Goal: Information Seeking & Learning: Learn about a topic

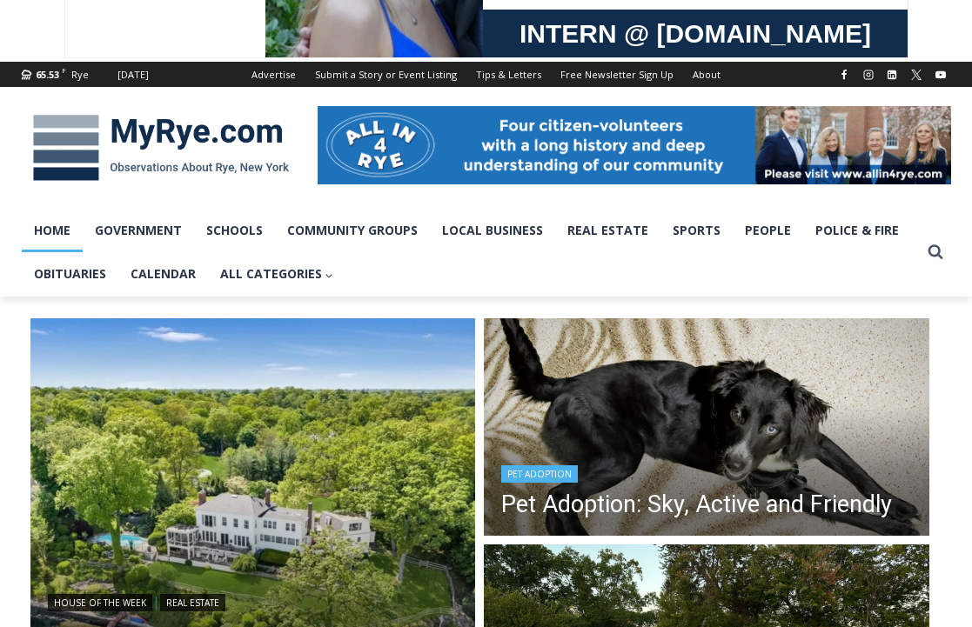
scroll to position [290, 0]
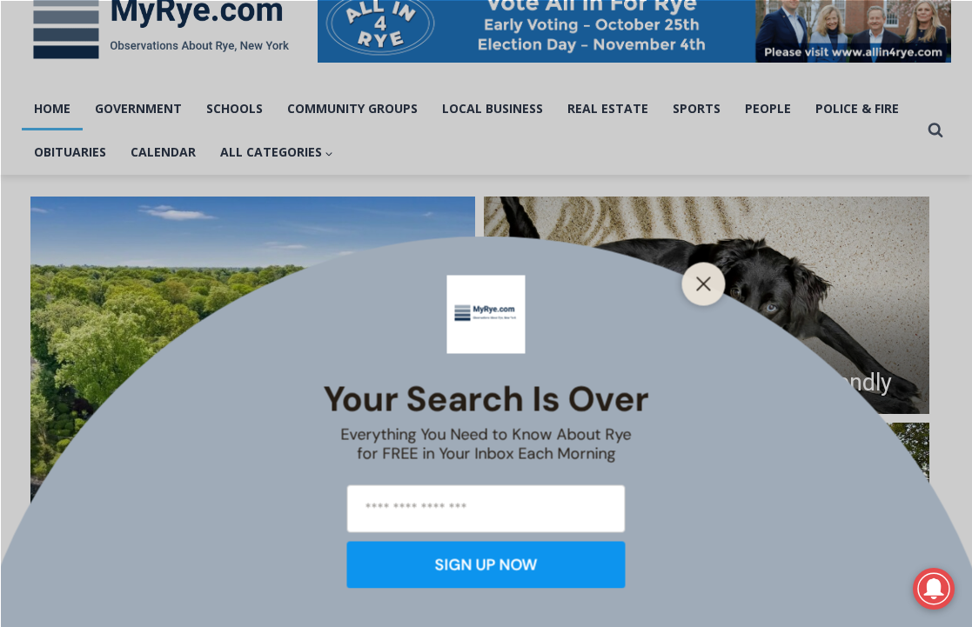
click at [707, 289] on icon "Close" at bounding box center [704, 284] width 16 height 16
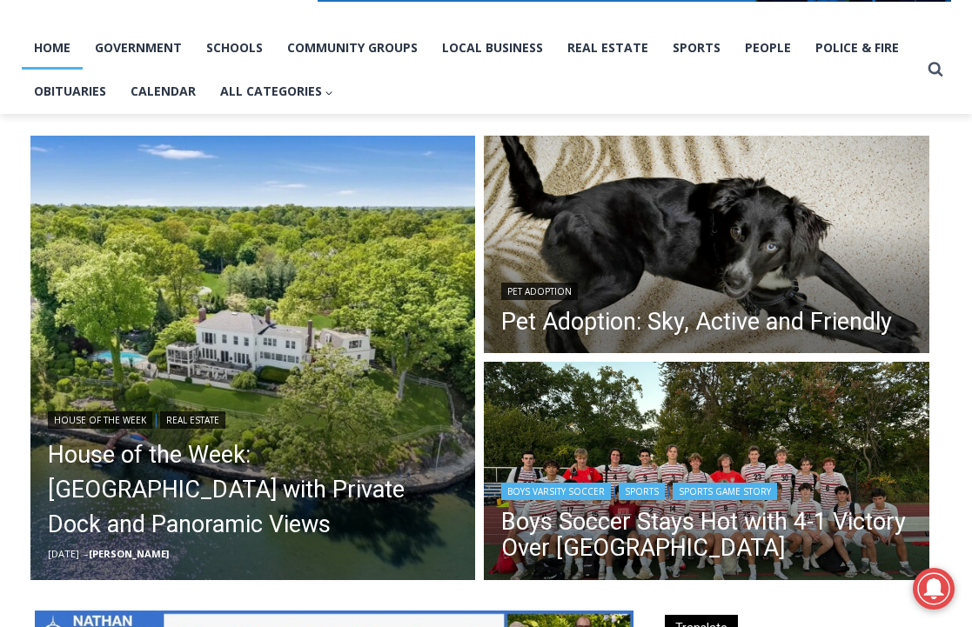
scroll to position [382, 0]
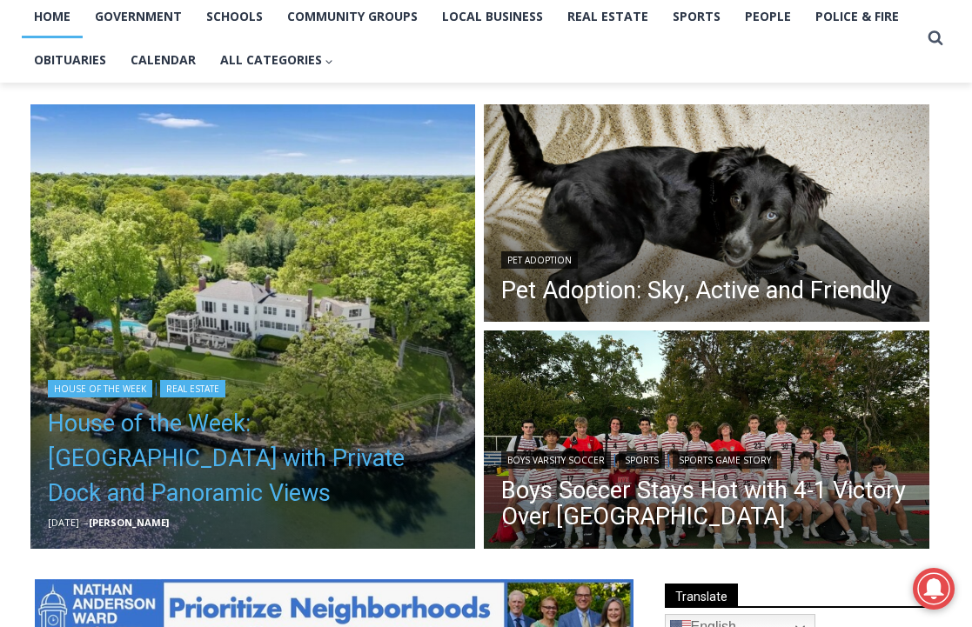
click at [227, 429] on link "House of the Week: [GEOGRAPHIC_DATA] with Private Dock and Panoramic Views" at bounding box center [253, 458] width 411 height 104
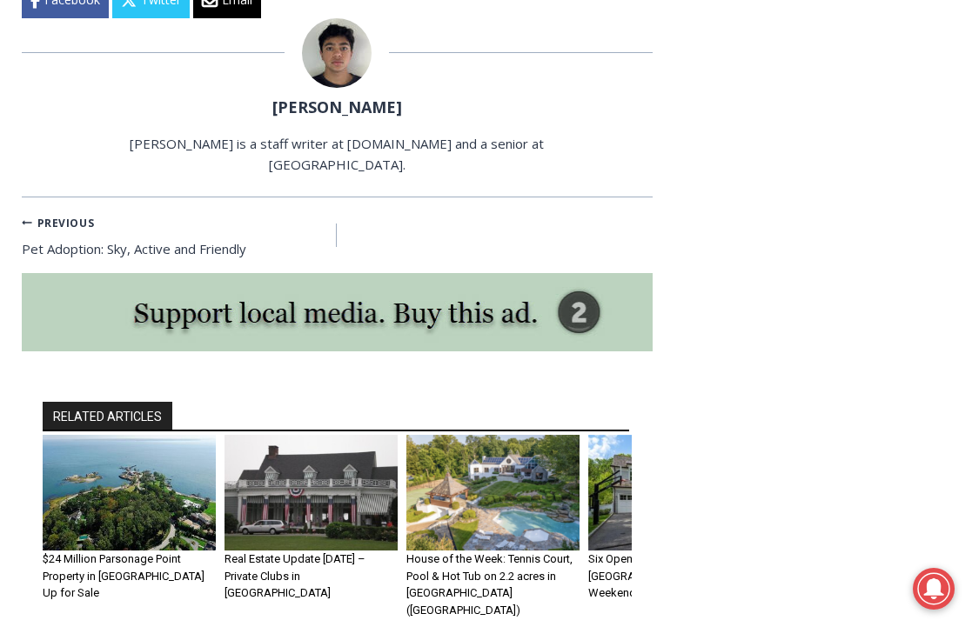
scroll to position [7000, 0]
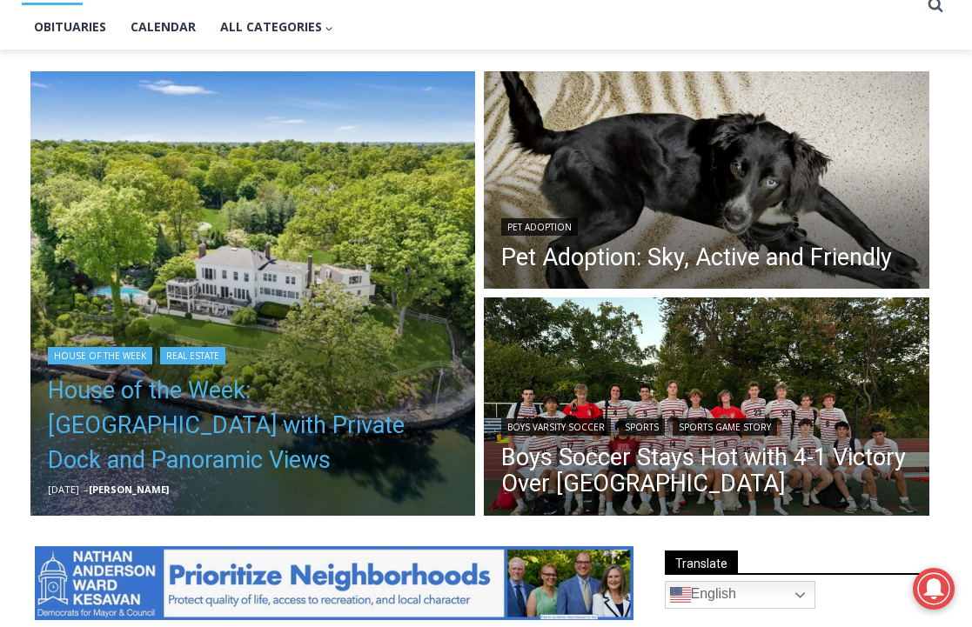
click at [205, 455] on link "House of the Week: [GEOGRAPHIC_DATA] with Private Dock and Panoramic Views" at bounding box center [253, 425] width 411 height 104
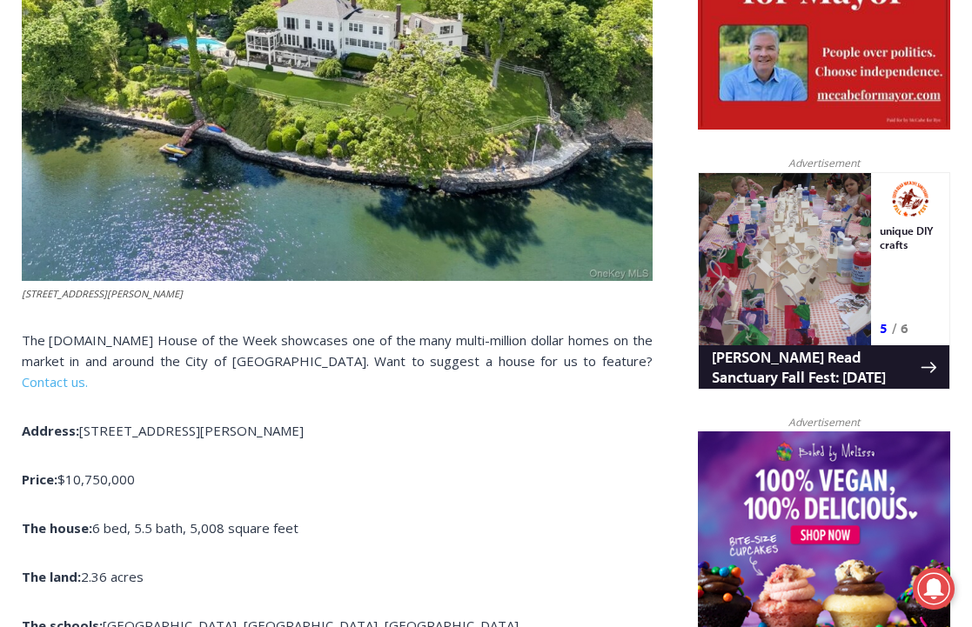
click at [167, 187] on img at bounding box center [337, 44] width 631 height 473
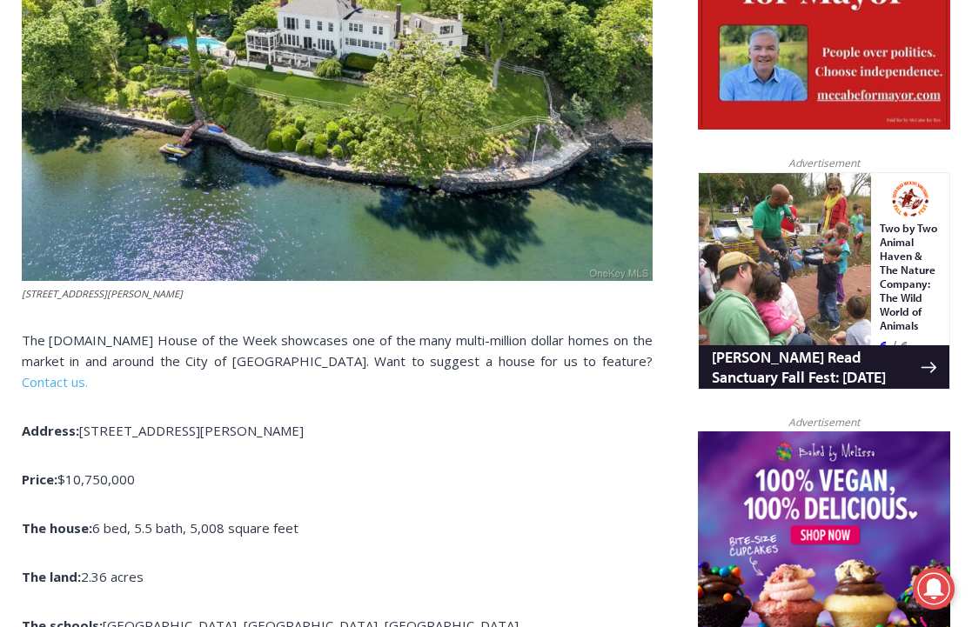
click at [245, 191] on img at bounding box center [337, 44] width 631 height 473
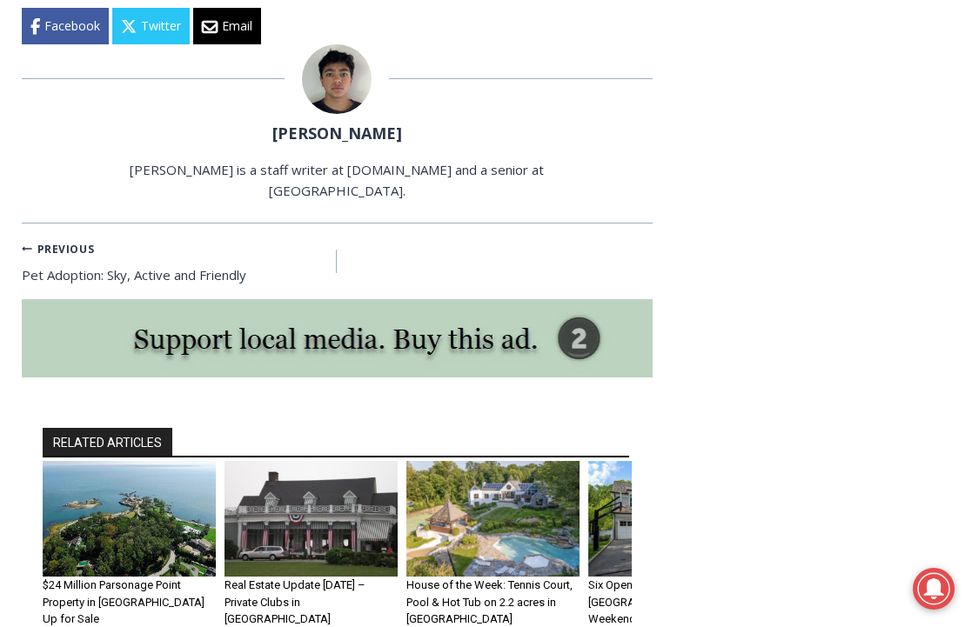
scroll to position [7764, 0]
